Goal: Transaction & Acquisition: Purchase product/service

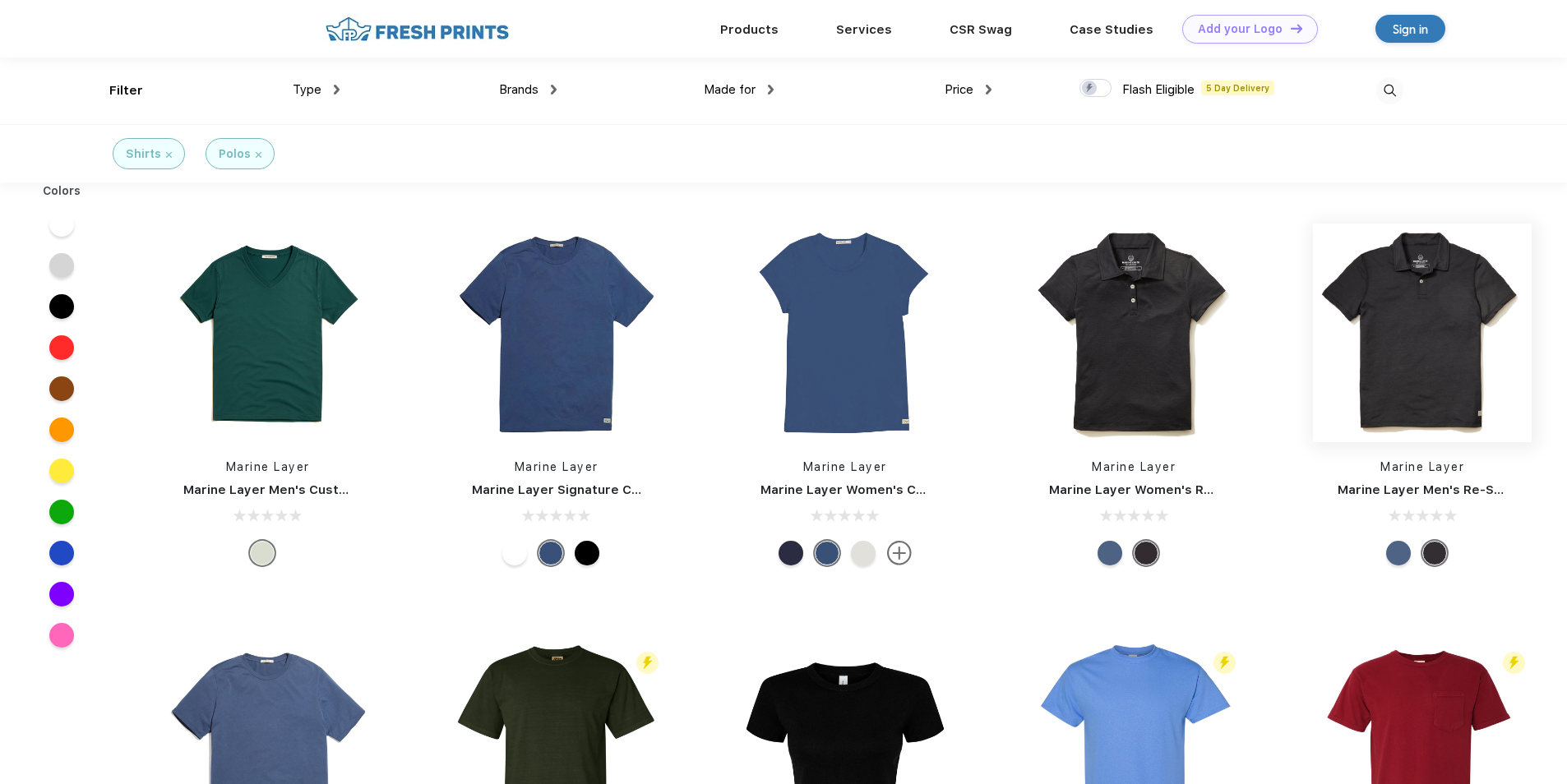
click at [1416, 381] on img at bounding box center [1421, 332] width 219 height 218
